Goal: Task Accomplishment & Management: Use online tool/utility

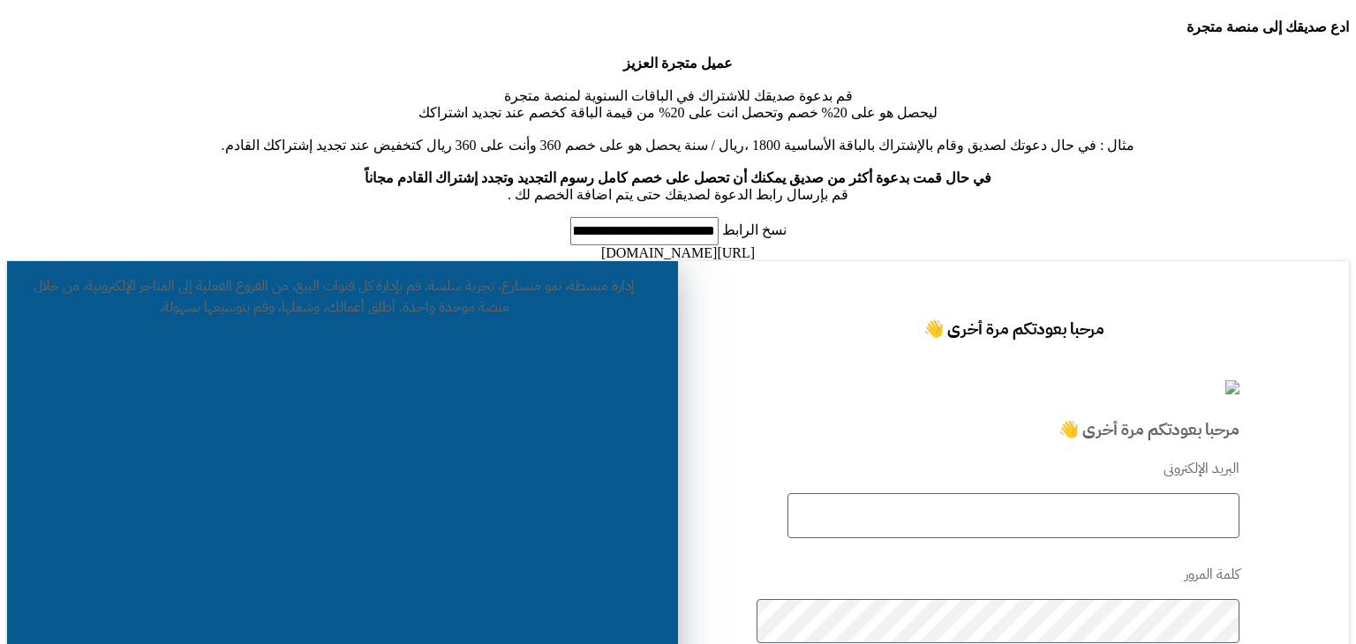
type input "****"
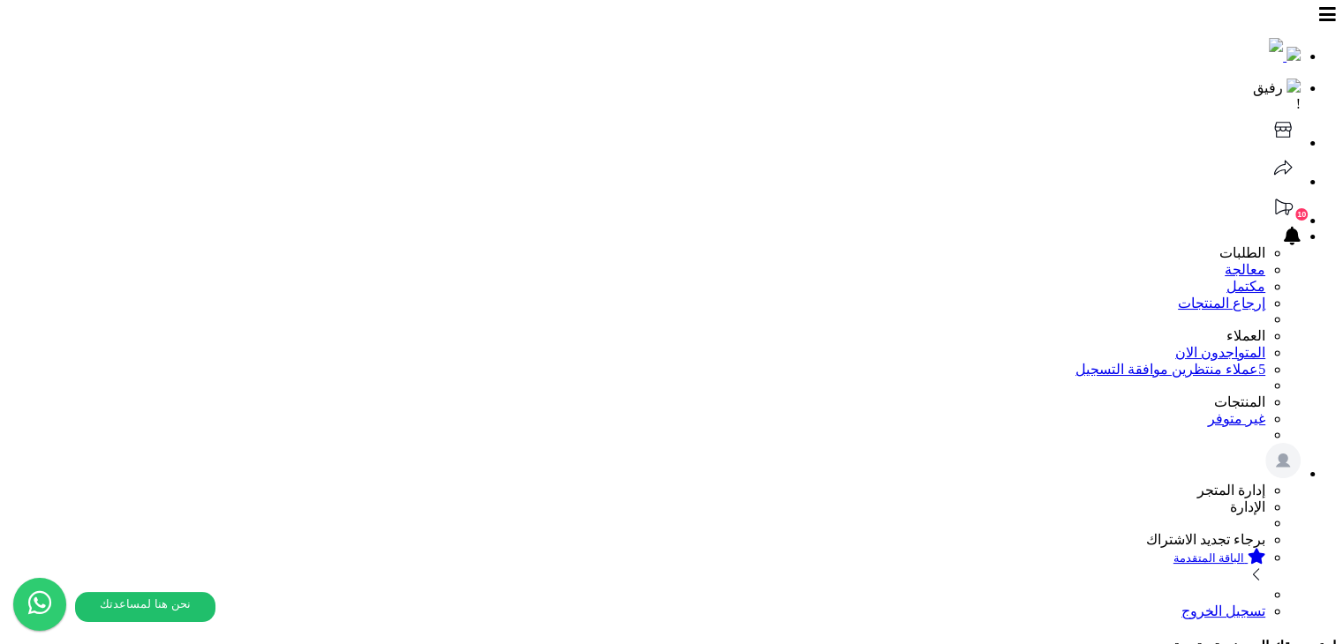
drag, startPoint x: 703, startPoint y: 192, endPoint x: 542, endPoint y: 192, distance: 160.6
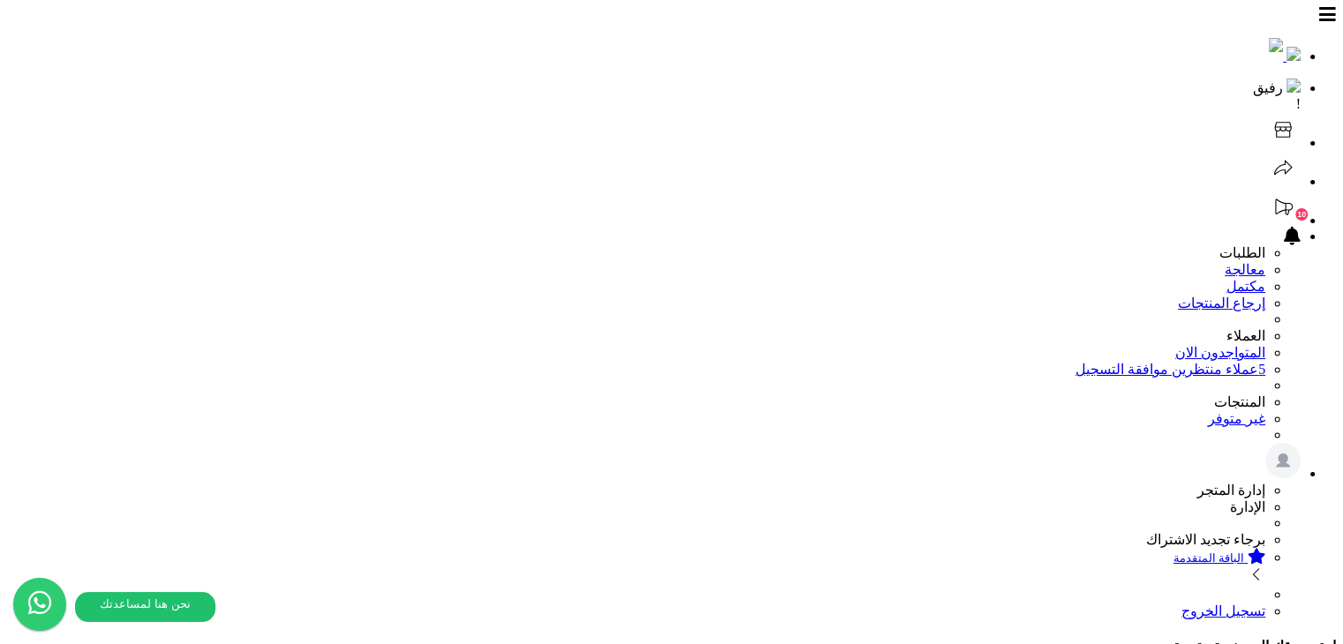
drag, startPoint x: 696, startPoint y: 195, endPoint x: 529, endPoint y: 195, distance: 166.8
click at [1265, 190] on icon at bounding box center [1282, 207] width 35 height 35
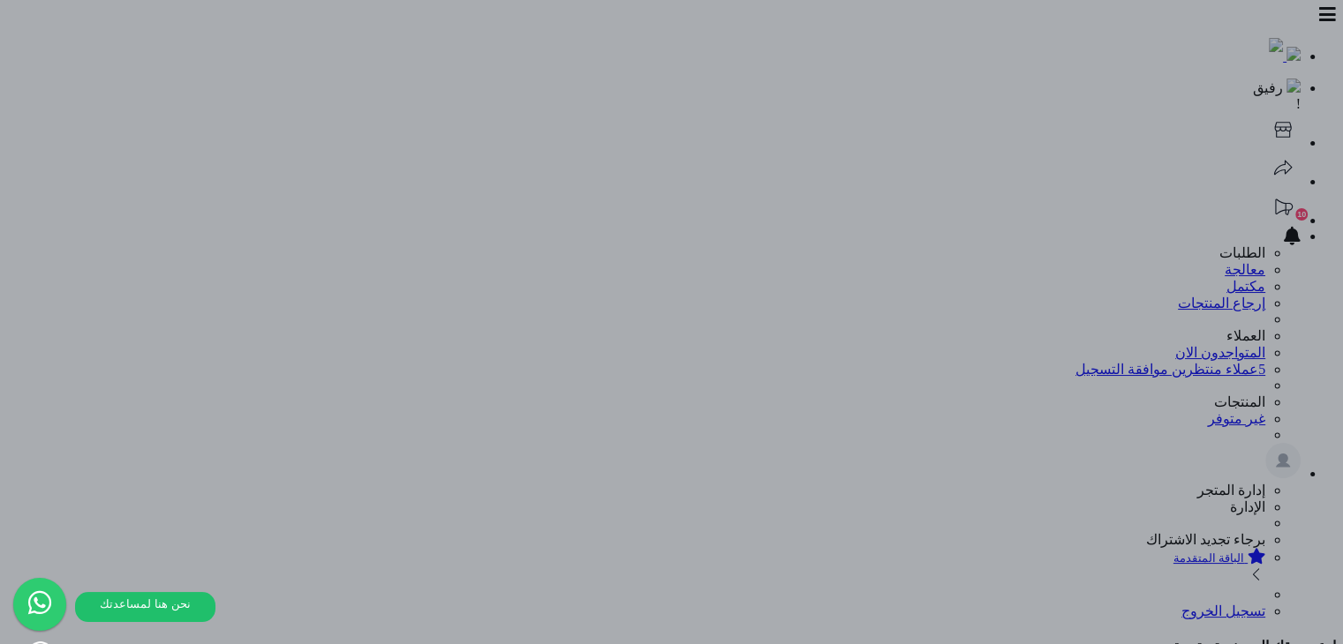
click at [357, 138] on div at bounding box center [671, 322] width 1343 height 644
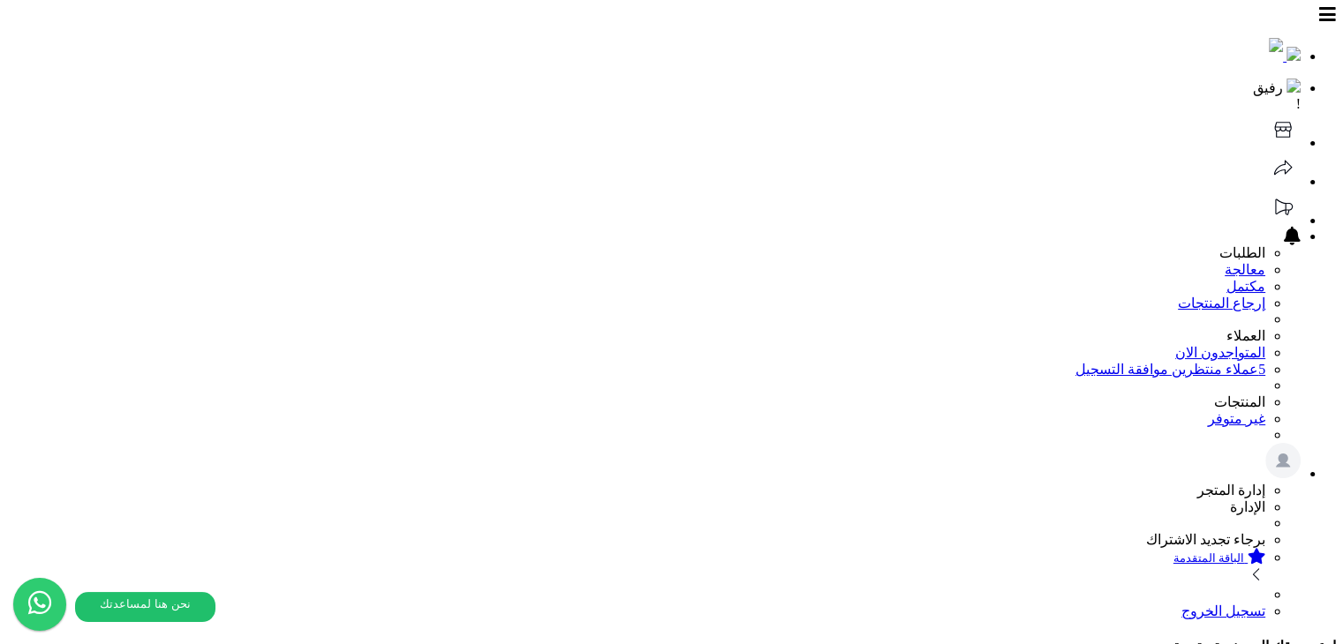
click at [1265, 190] on icon at bounding box center [1282, 207] width 35 height 35
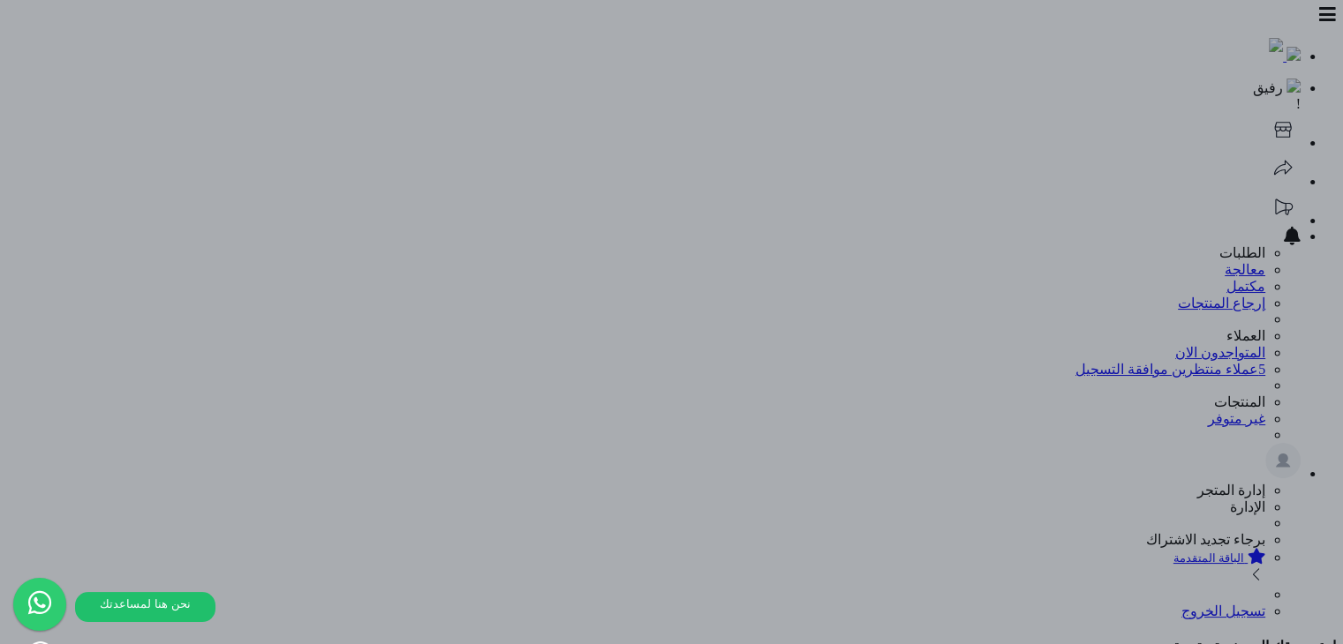
click at [456, 113] on div at bounding box center [671, 322] width 1343 height 644
